Goal: Task Accomplishment & Management: Manage account settings

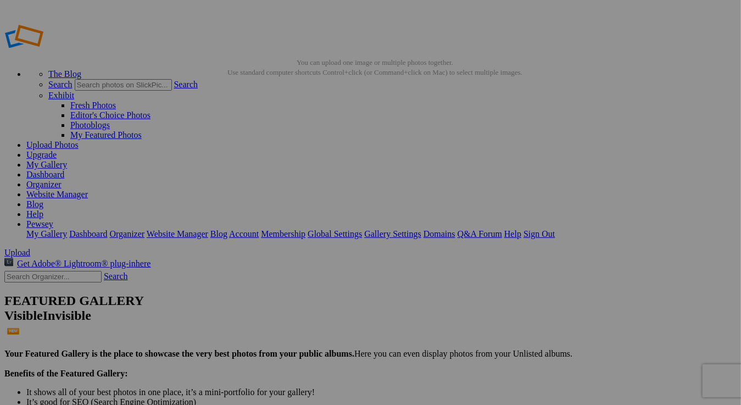
type input "PPG_Churches_MA_01"
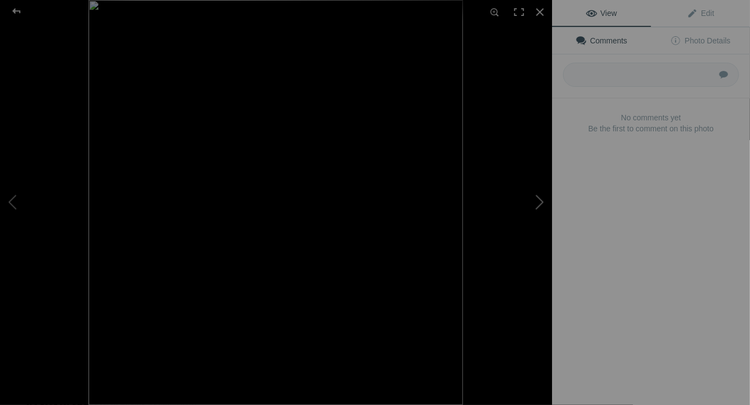
type input "PPG1_Churches_MA_04"
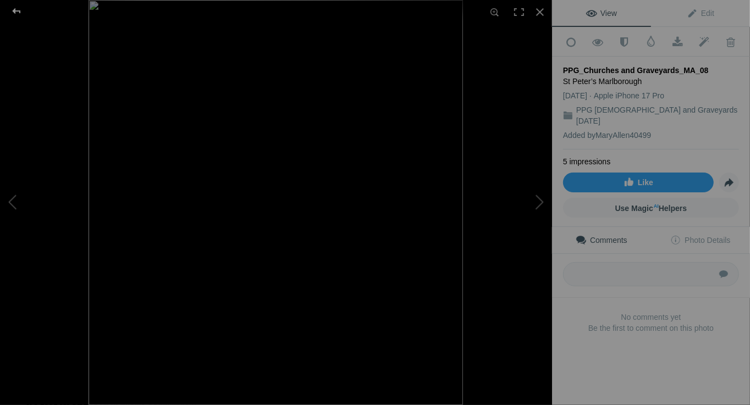
click at [14, 7] on div at bounding box center [17, 11] width 40 height 22
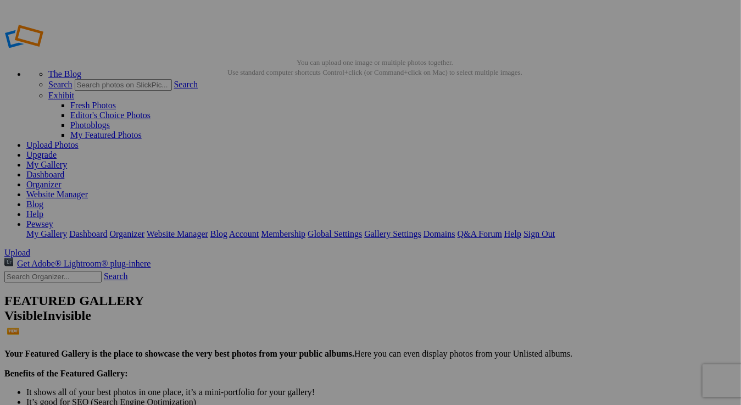
type input "PPG_Churches_MA_08"
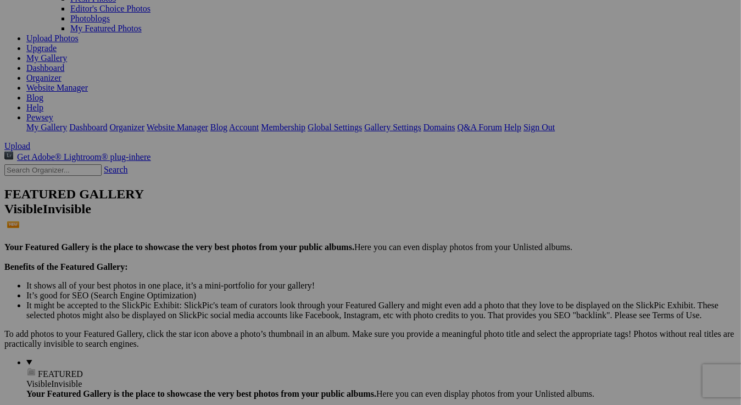
scroll to position [110, 0]
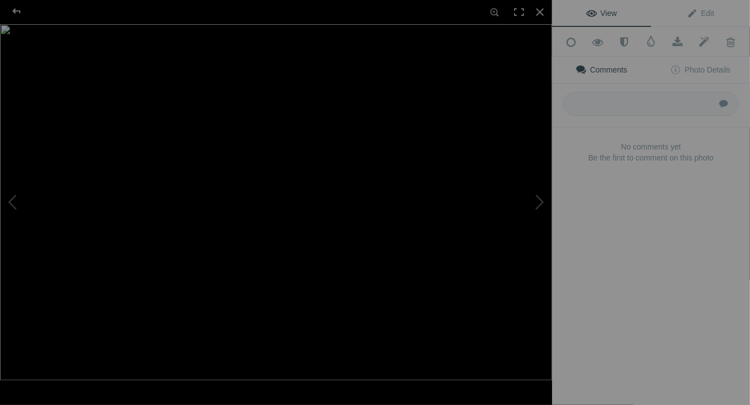
type input "PPG_Churches_MA_06"
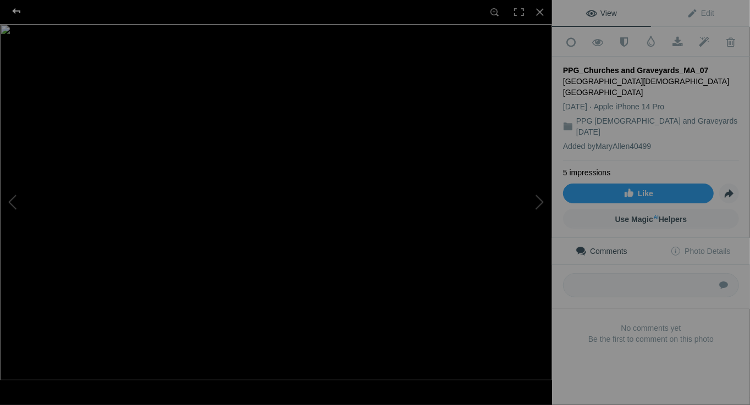
click at [16, 11] on div at bounding box center [17, 11] width 40 height 22
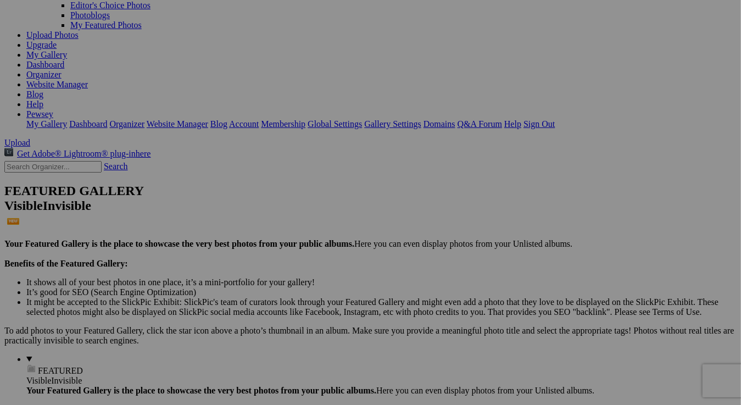
drag, startPoint x: 234, startPoint y: 244, endPoint x: 240, endPoint y: 246, distance: 5.7
type input "PPG_Churches_MA_07"
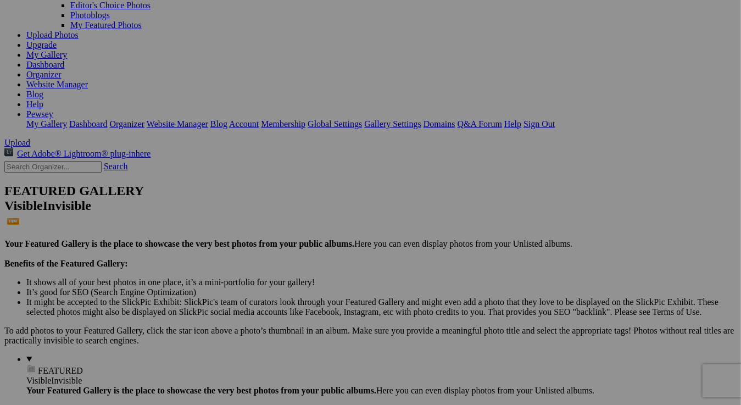
type input "PPG_Churches_MA_02"
type input "PPG_Churches_MA_03"
type input "PPG_Churches_MA_05"
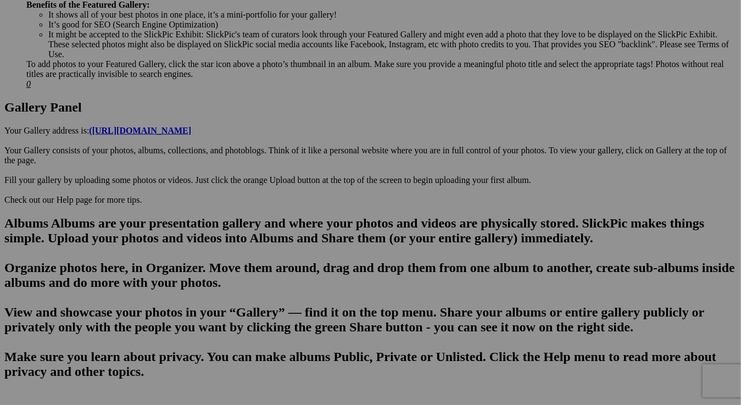
scroll to position [495, 0]
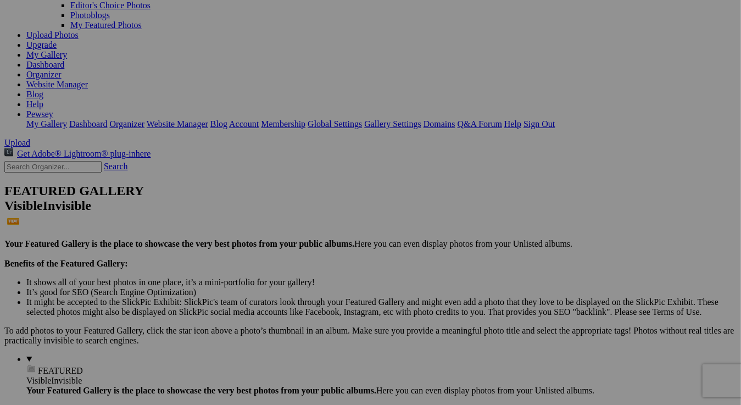
scroll to position [55, 0]
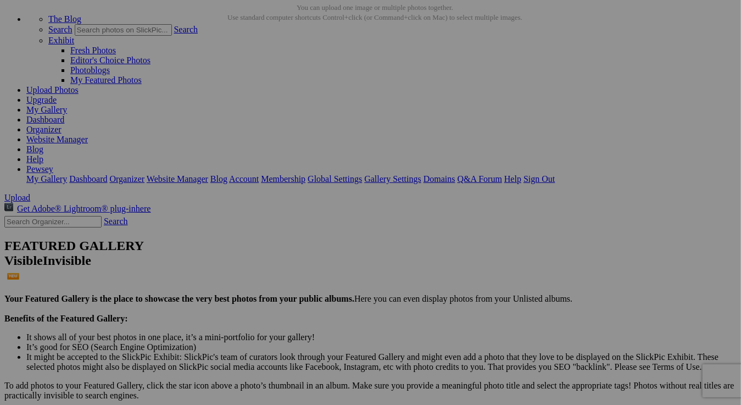
type input "PPG_Churches_MA_04"
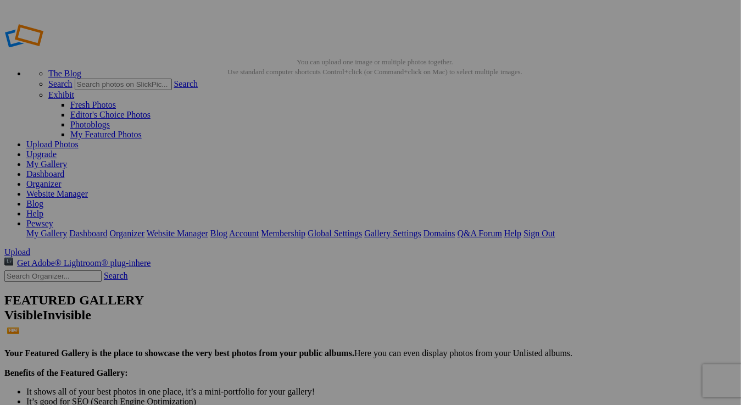
scroll to position [0, 0]
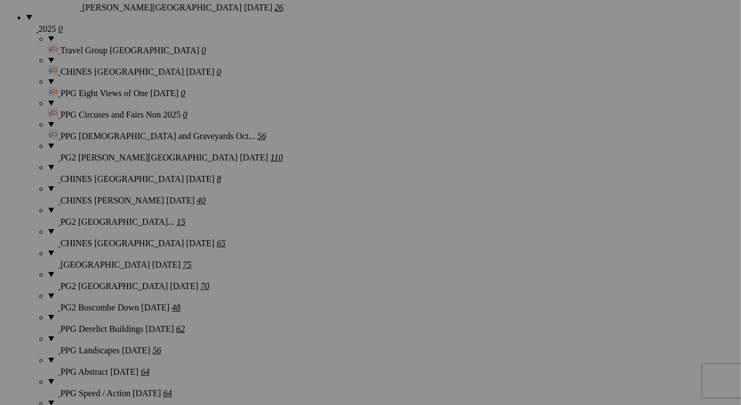
scroll to position [1319, 0]
type input "PPG_Churches_WPL_01"
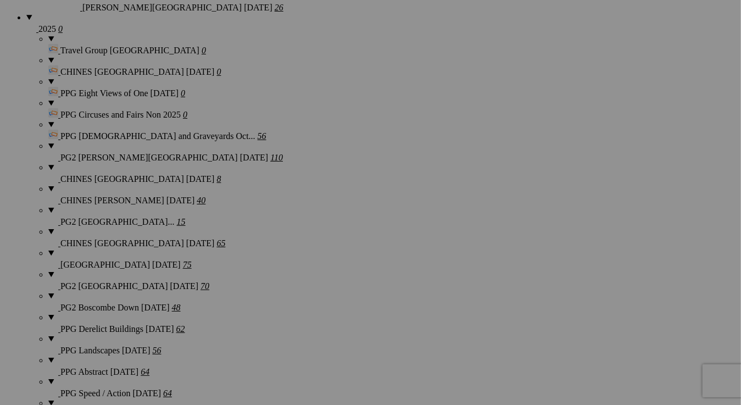
drag, startPoint x: 189, startPoint y: 291, endPoint x: 209, endPoint y: 291, distance: 20.3
type input "PPG_Churches_WPL_02"
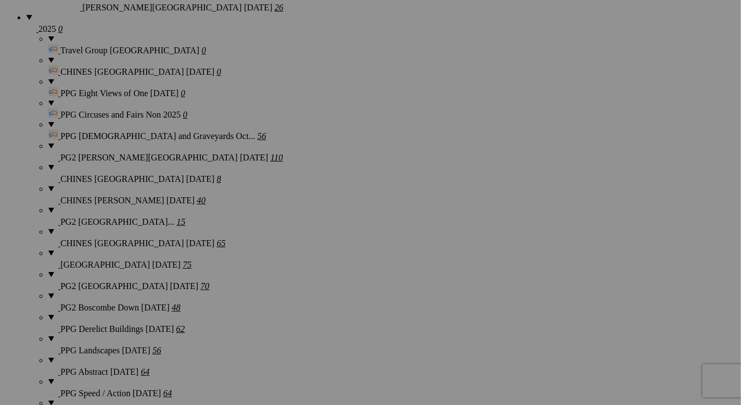
type input "PPG_Churches_WPL_03"
drag, startPoint x: 382, startPoint y: 292, endPoint x: 387, endPoint y: 296, distance: 6.6
type input "PPG_Churches_WPL_04"
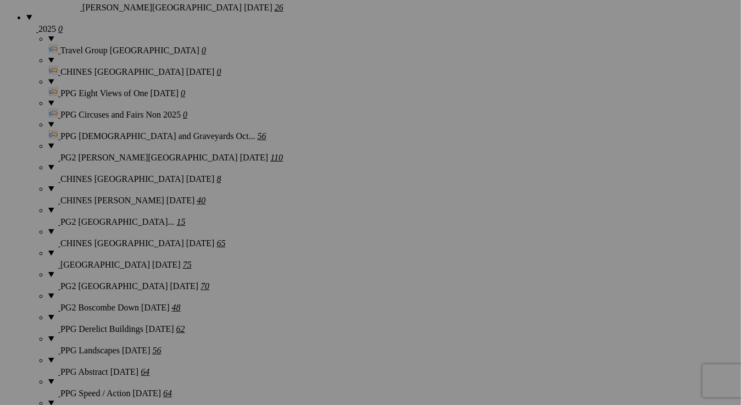
type input "PPG_Churches_WPL_05"
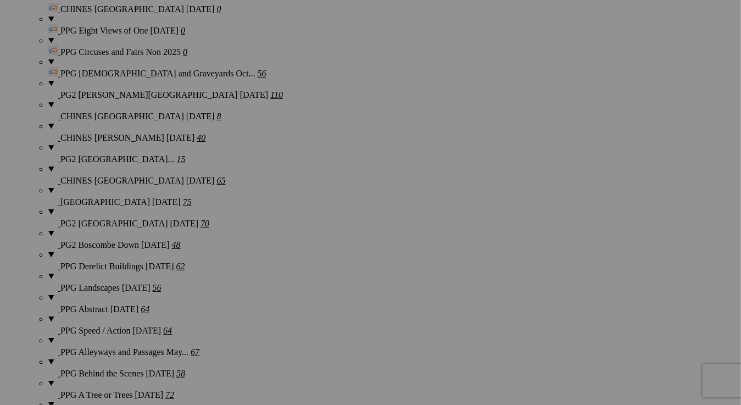
scroll to position [1437, 0]
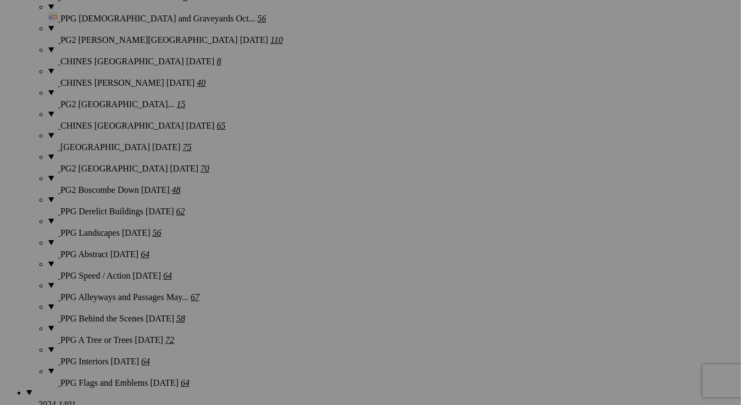
type input "PPG_Churches_WPL_06"
drag, startPoint x: 186, startPoint y: 316, endPoint x: 202, endPoint y: 320, distance: 17.1
type input "PPG_Churches_WPL_07"
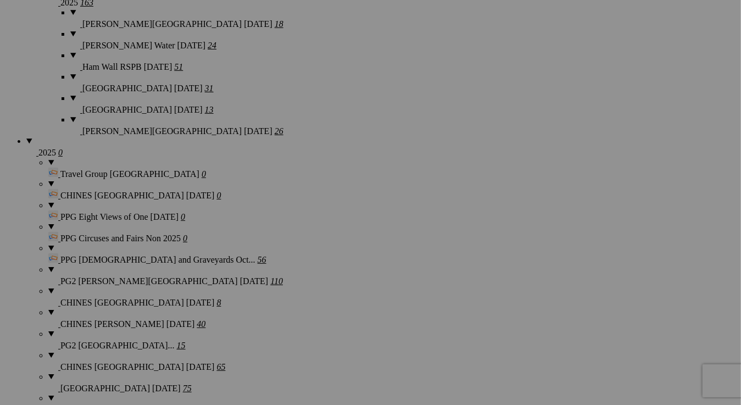
scroll to position [1217, 0]
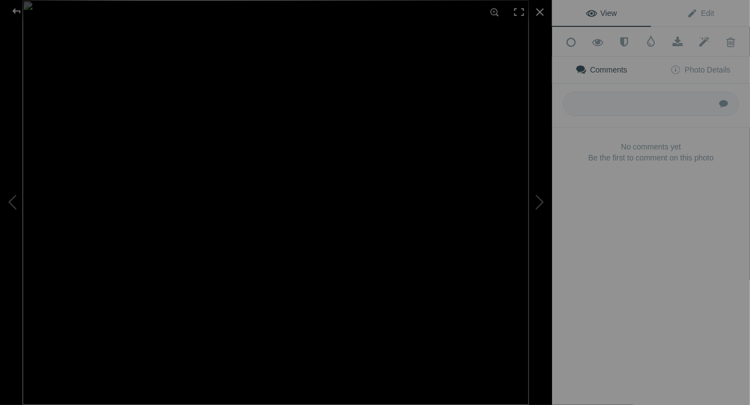
type input "PPG_Churches_WPL_08"
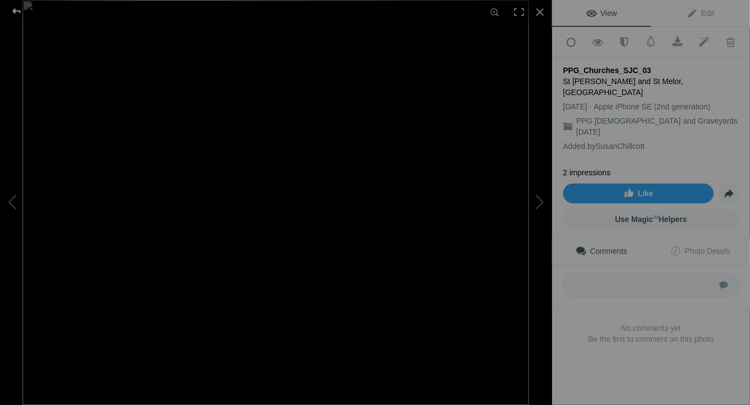
click at [18, 8] on div at bounding box center [17, 11] width 40 height 22
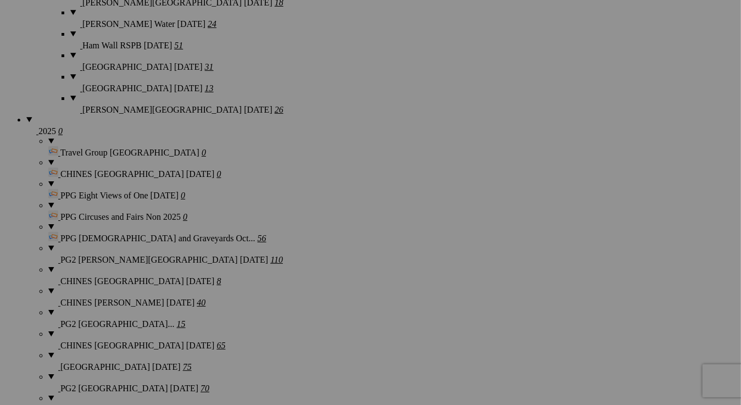
scroll to position [1162, 0]
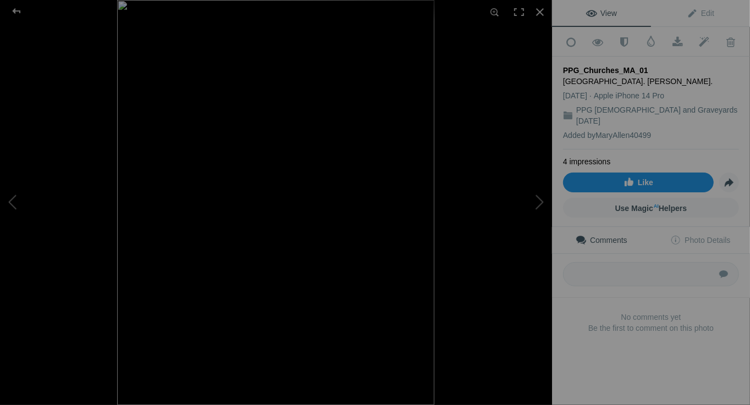
click at [656, 173] on link "Like" at bounding box center [638, 183] width 151 height 20
click at [21, 9] on div at bounding box center [17, 11] width 40 height 22
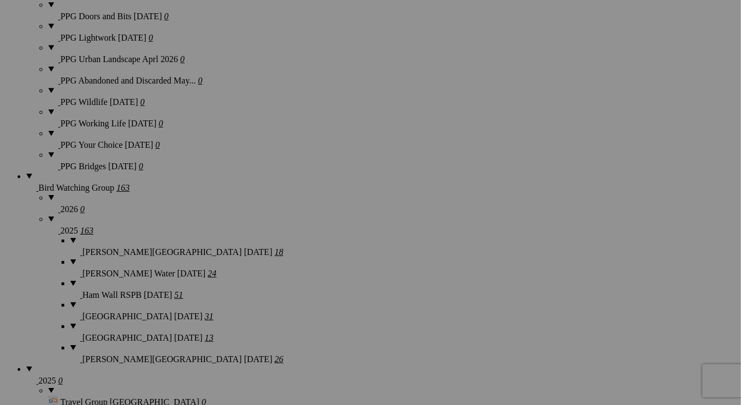
scroll to position [942, 0]
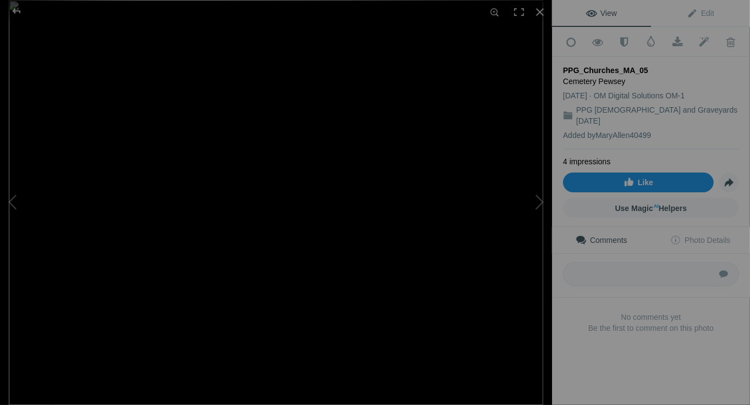
click at [658, 173] on link "Like" at bounding box center [638, 183] width 151 height 20
click at [17, 9] on div at bounding box center [17, 11] width 40 height 22
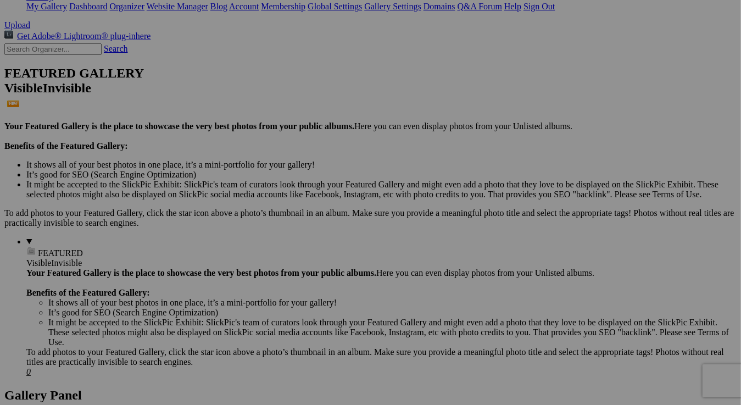
scroll to position [0, 0]
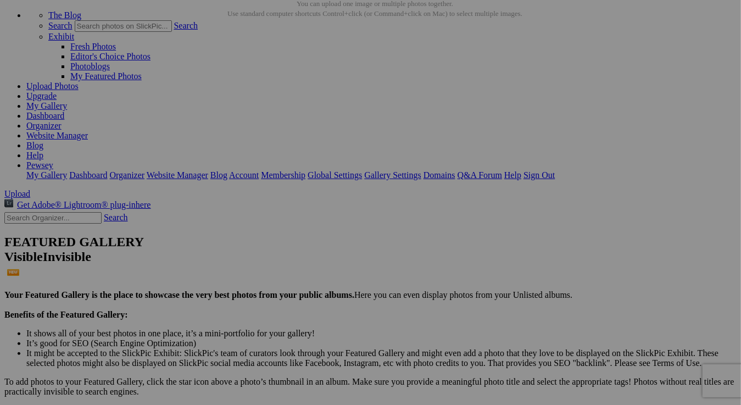
scroll to position [55, 0]
